Goal: Task Accomplishment & Management: Manage account settings

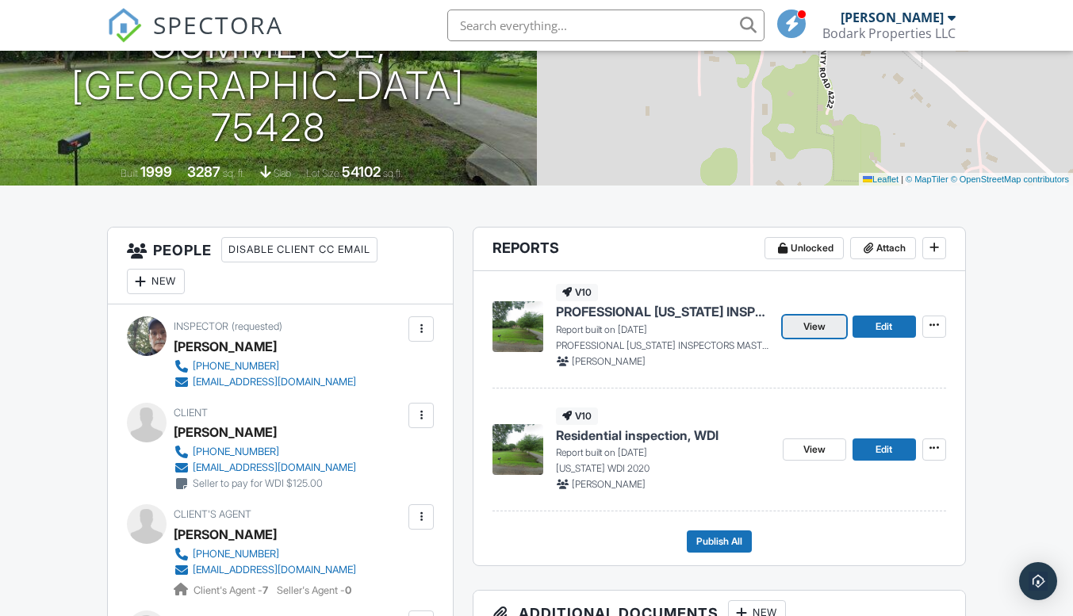
click at [813, 331] on span "View" at bounding box center [814, 327] width 22 height 16
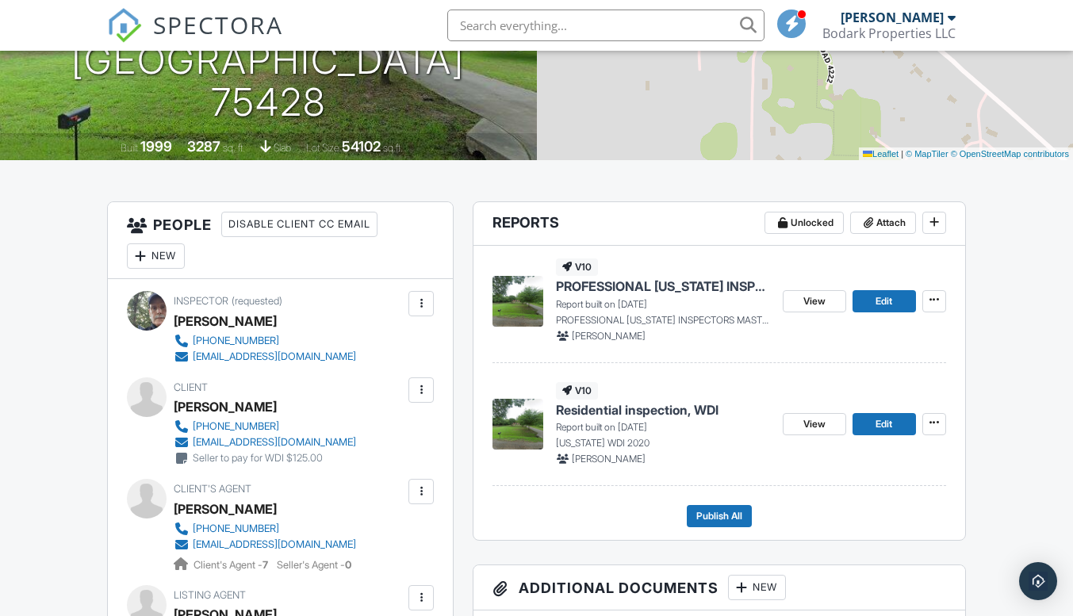
scroll to position [317, 0]
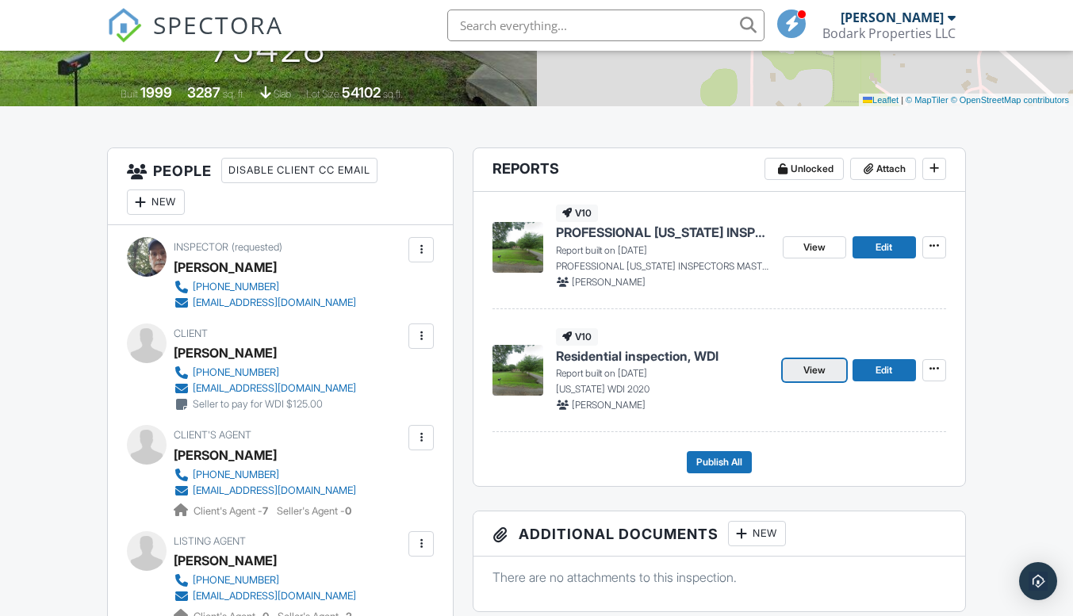
click at [804, 371] on span "View" at bounding box center [814, 370] width 22 height 16
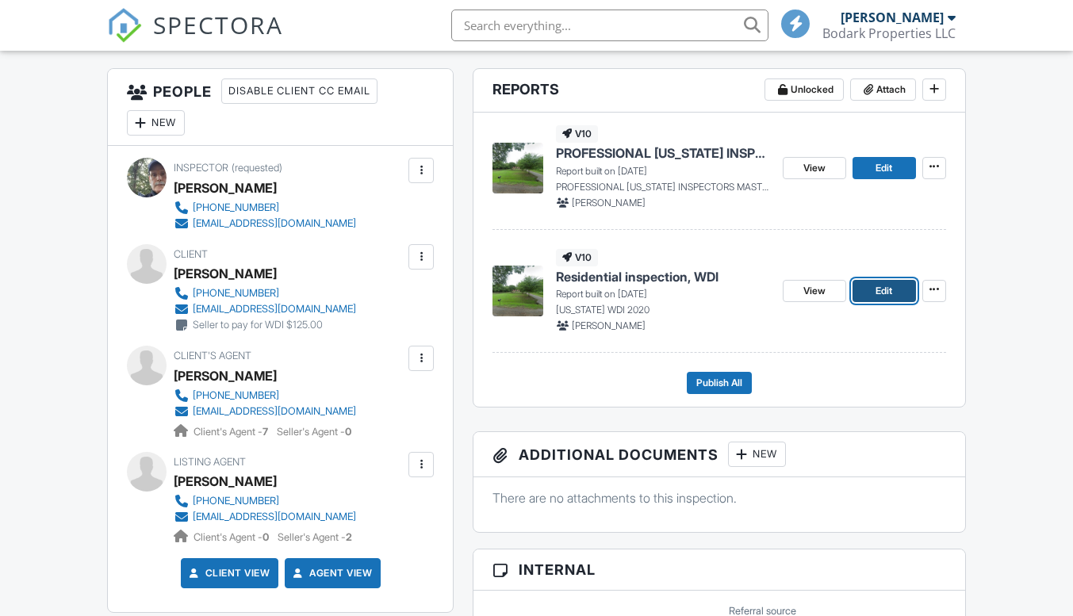
click at [896, 294] on link "Edit" at bounding box center [883, 291] width 63 height 22
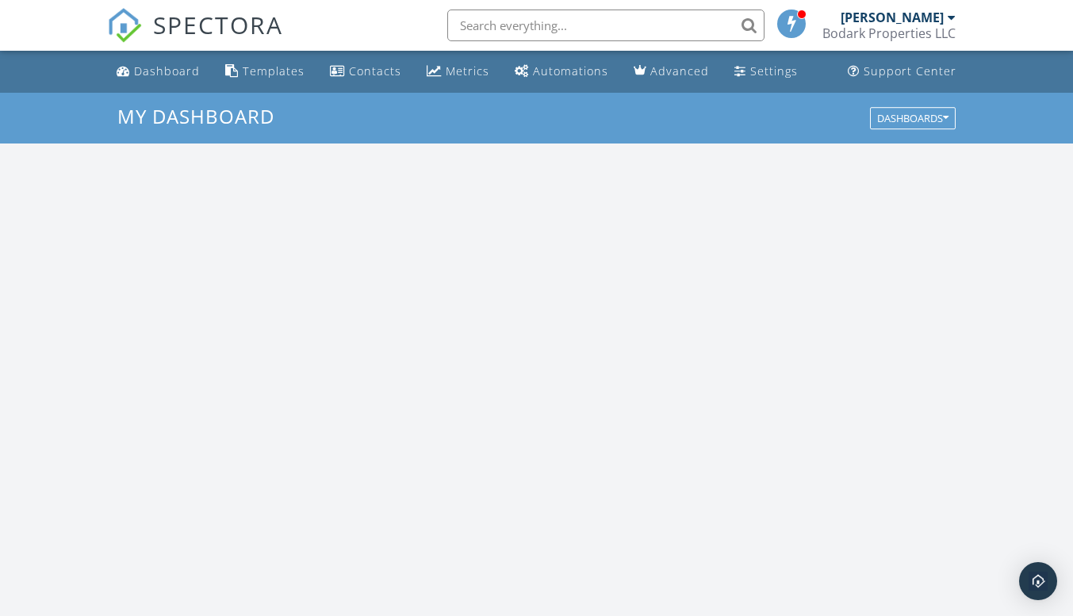
scroll to position [1467, 1097]
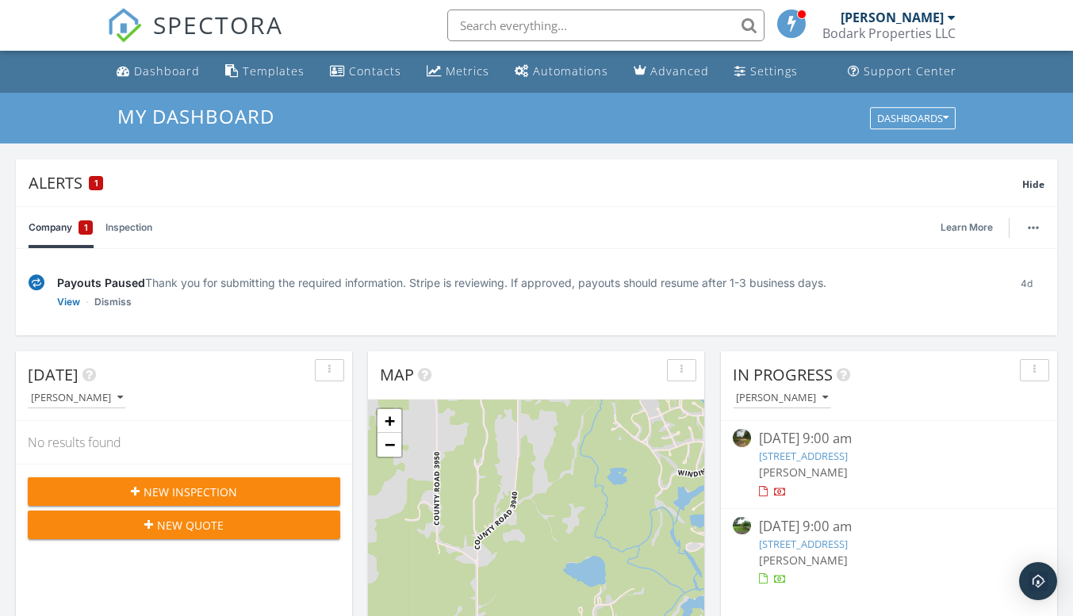
click at [847, 541] on link "111 Oak Ln, Commerce, TX 75428" at bounding box center [803, 544] width 89 height 14
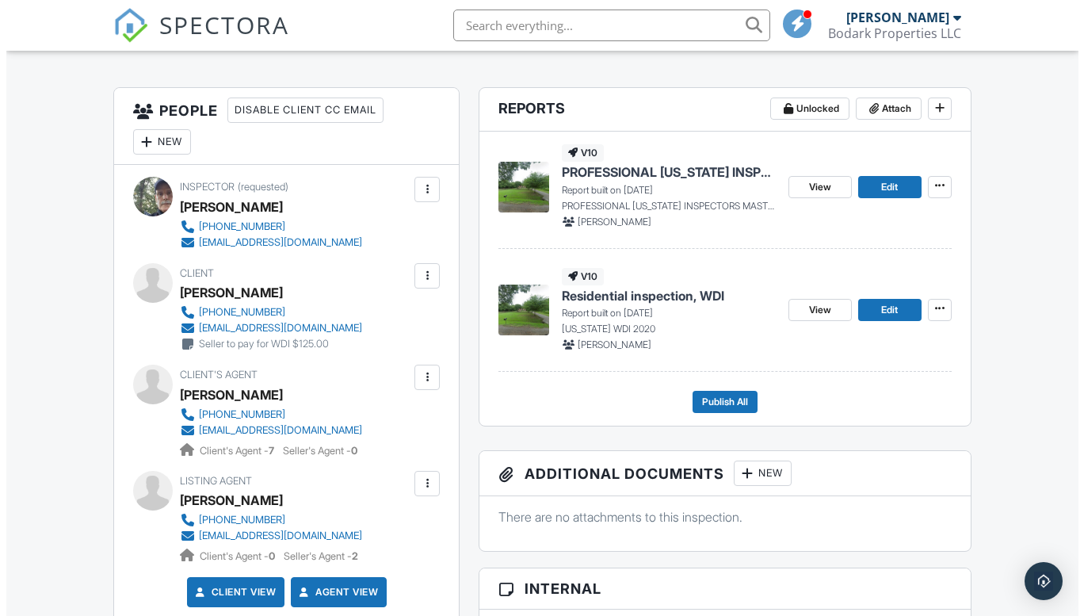
scroll to position [396, 0]
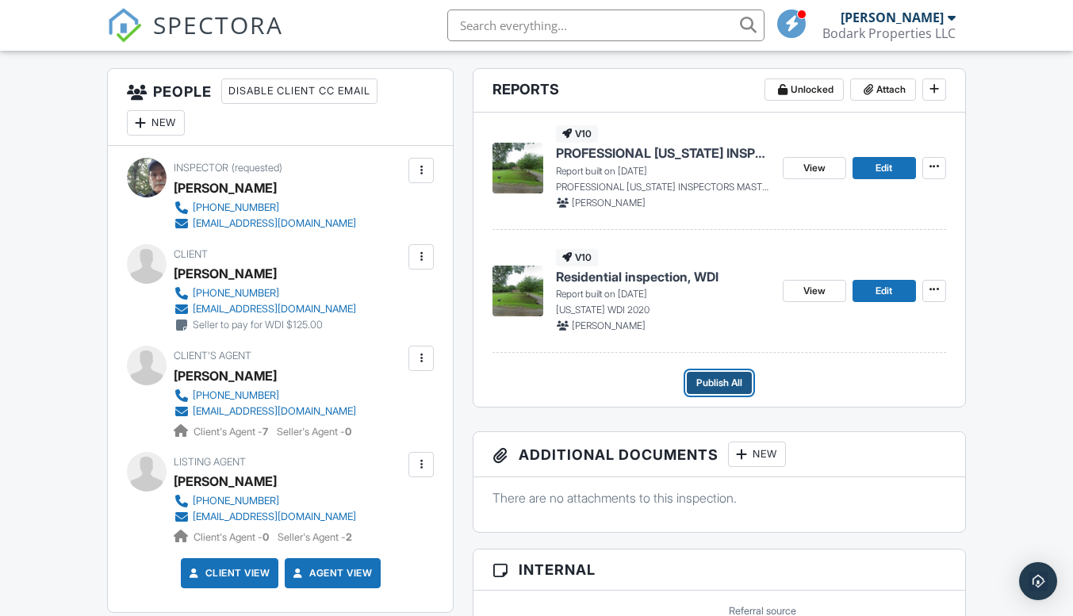
click at [723, 385] on span "Publish All" at bounding box center [719, 383] width 46 height 16
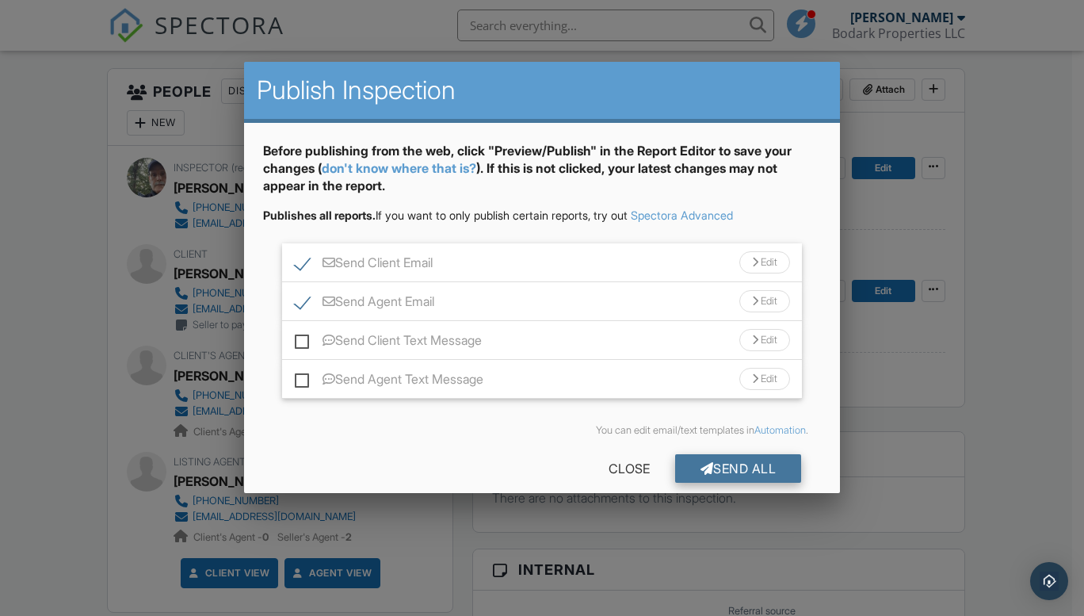
click at [726, 470] on div "Send All" at bounding box center [738, 468] width 127 height 29
